Goal: Navigation & Orientation: Find specific page/section

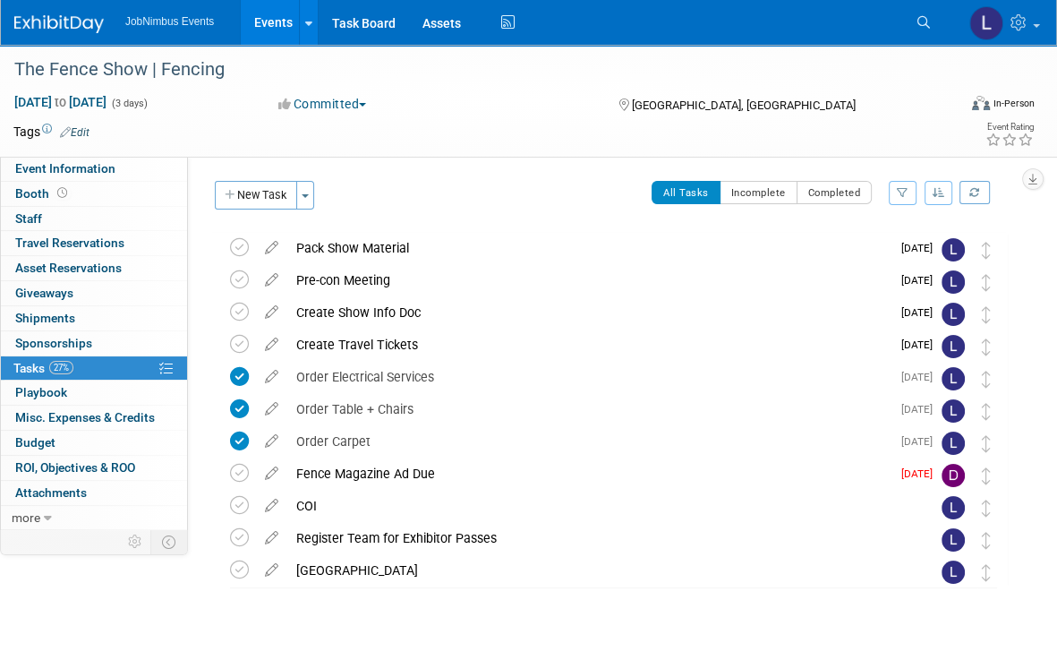
click at [252, 21] on link "Events" at bounding box center [273, 22] width 65 height 45
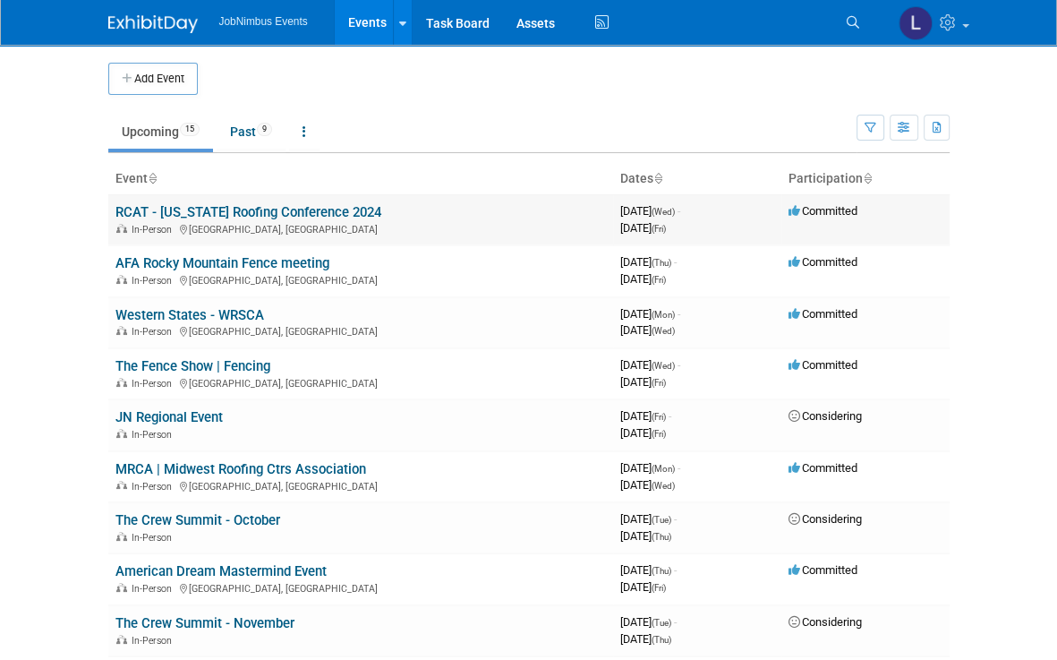
click at [264, 209] on link "RCAT - [US_STATE] Roofing Conference 2024" at bounding box center [248, 212] width 266 height 16
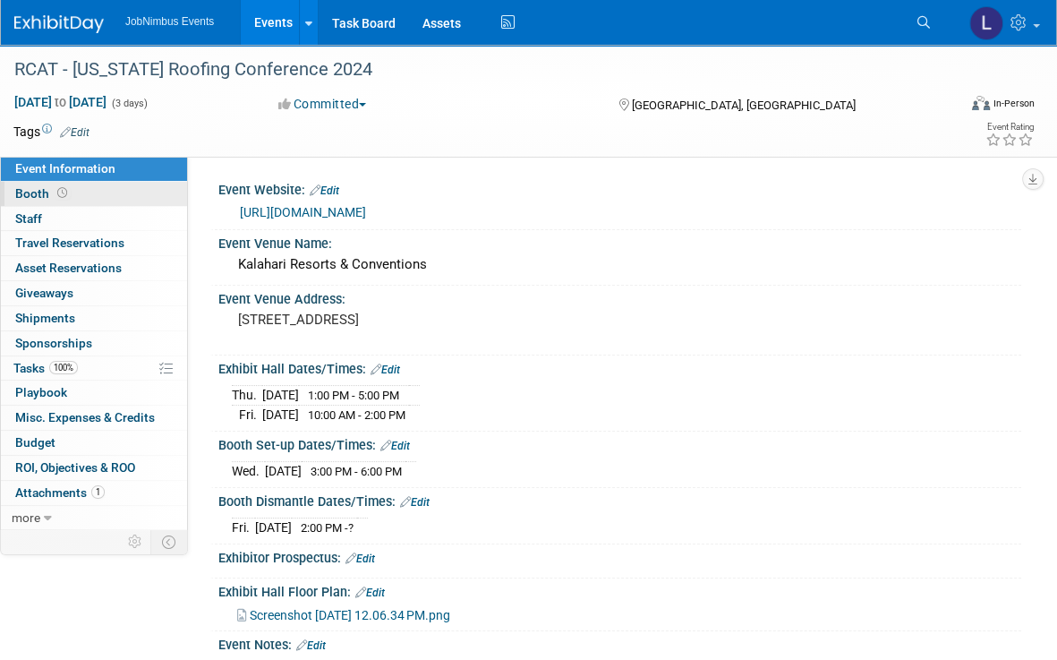
click at [118, 197] on link "Booth" at bounding box center [94, 194] width 186 height 24
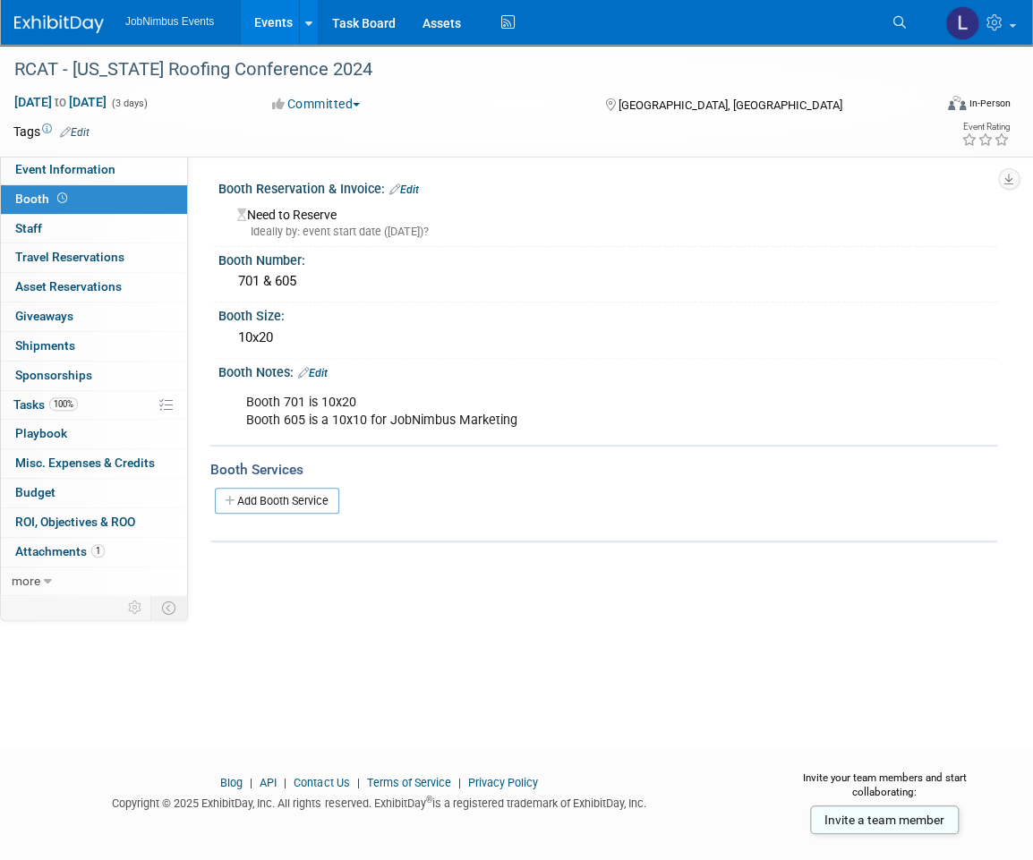
click at [269, 27] on link "Events" at bounding box center [273, 22] width 65 height 45
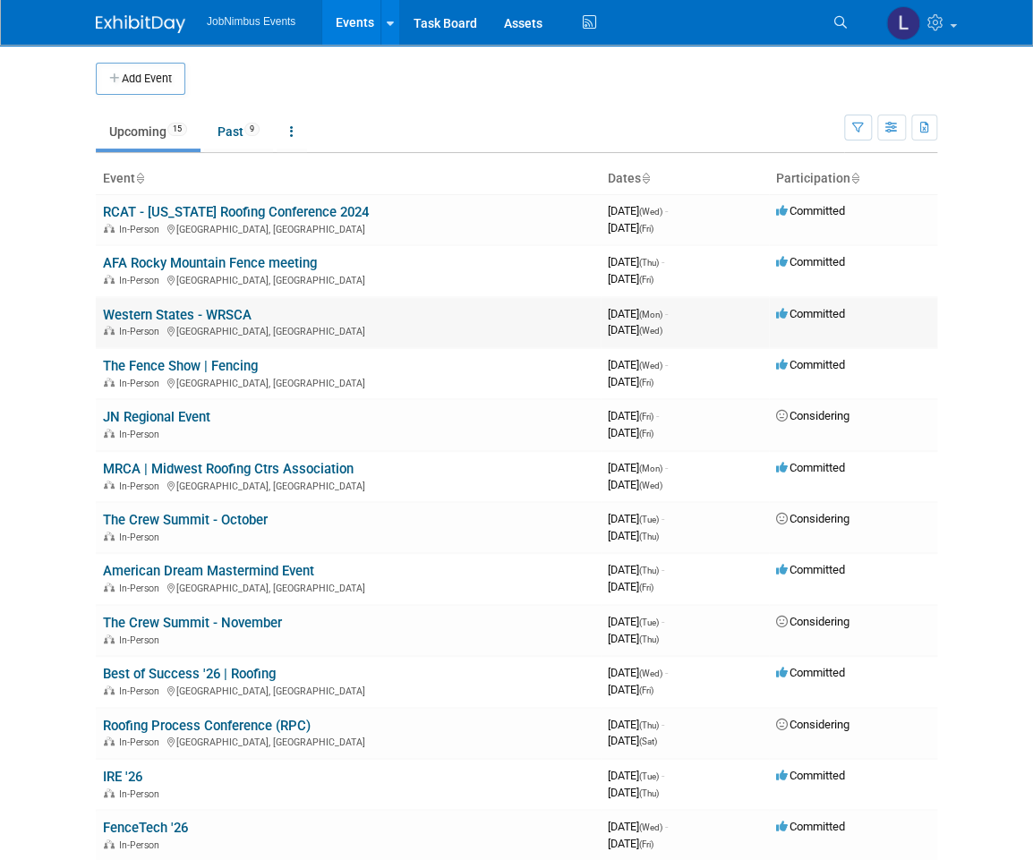
click at [204, 311] on link "Western States - WRSCA" at bounding box center [177, 315] width 149 height 16
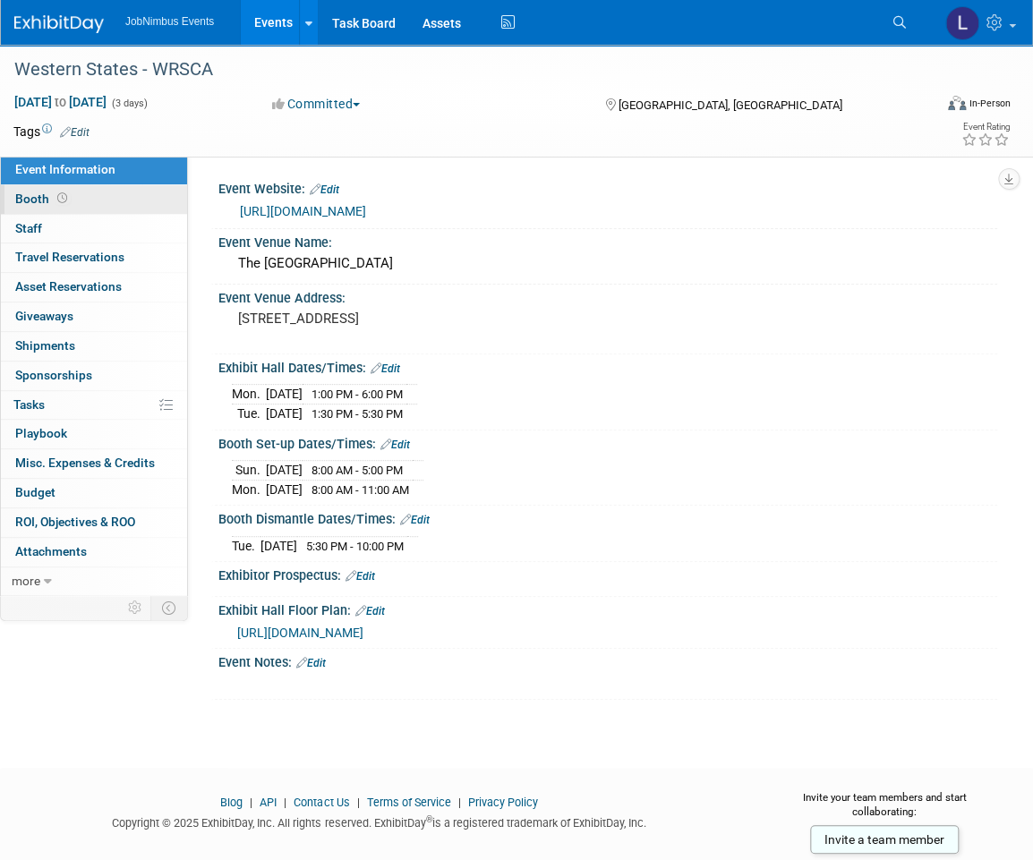
click at [126, 205] on link "Booth" at bounding box center [94, 199] width 186 height 29
